Goal: Task Accomplishment & Management: Manage account settings

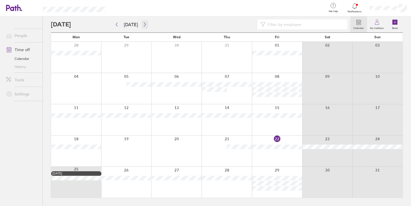
click at [142, 27] on button "button" at bounding box center [145, 24] width 6 height 8
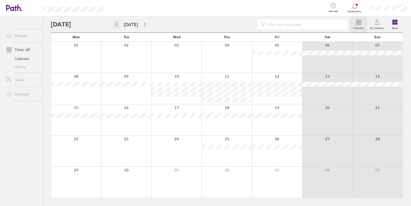
click at [116, 25] on icon "button" at bounding box center [117, 24] width 4 height 4
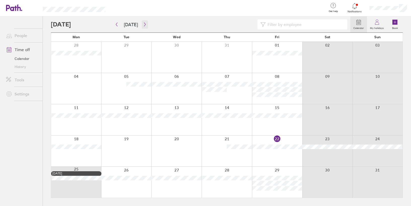
click at [142, 23] on button "button" at bounding box center [145, 24] width 6 height 8
